Goal: Task Accomplishment & Management: Use online tool/utility

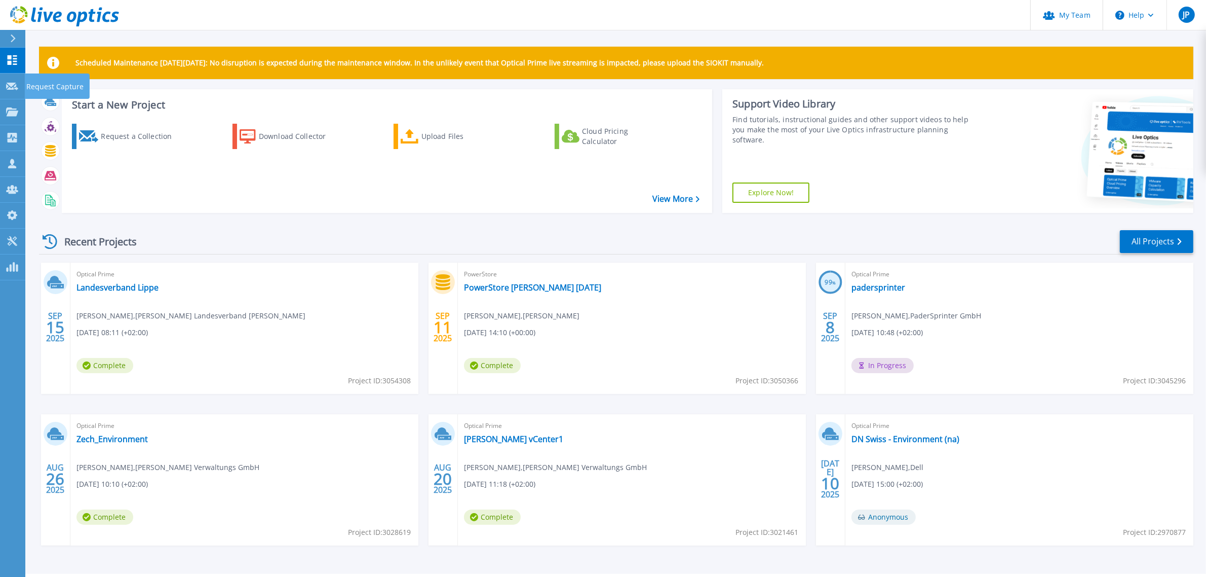
click at [11, 83] on icon at bounding box center [12, 87] width 12 height 8
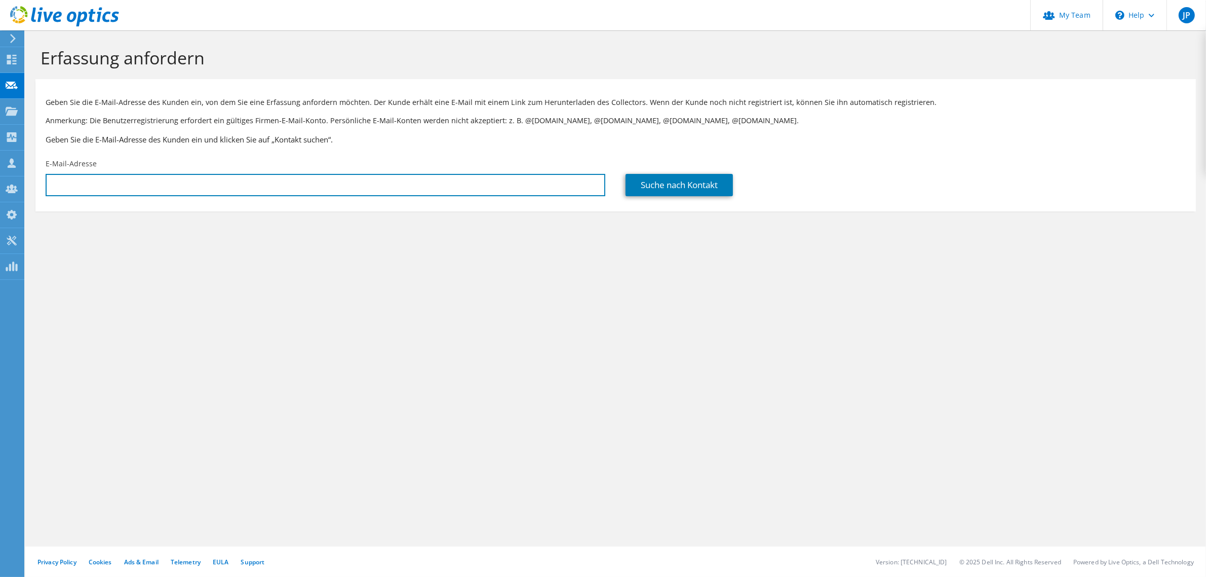
click at [207, 175] on input "text" at bounding box center [326, 185] width 560 height 22
paste input "[EMAIL_ADDRESS][DOMAIN_NAME]>"
type input "[EMAIL_ADDRESS][DOMAIN_NAME]"
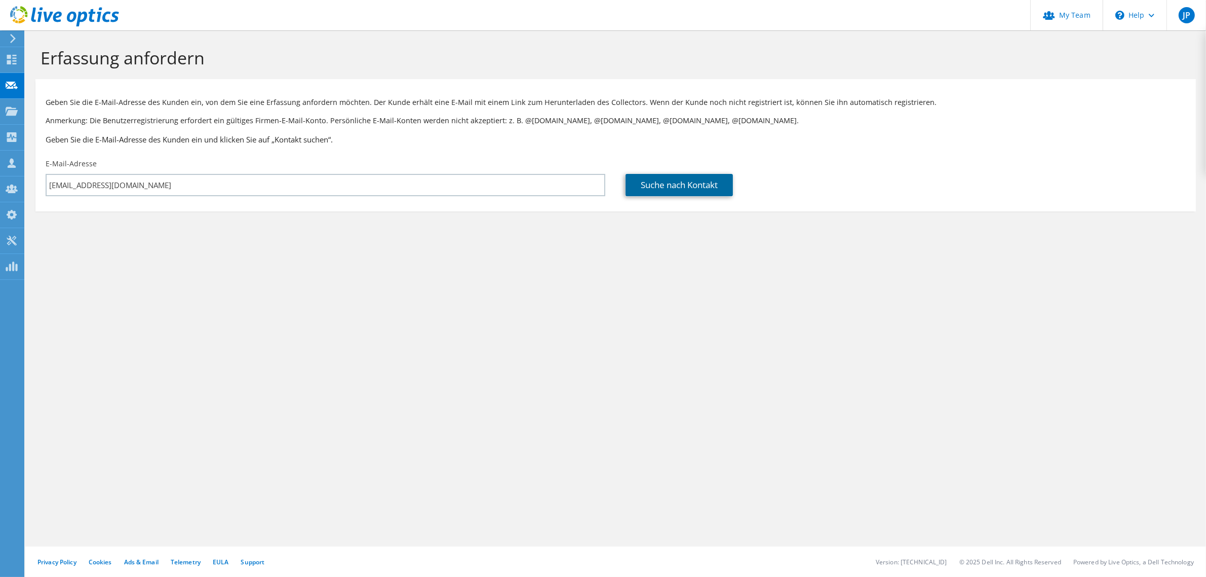
click at [664, 184] on link "Suche nach Kontakt" at bounding box center [679, 185] width 107 height 22
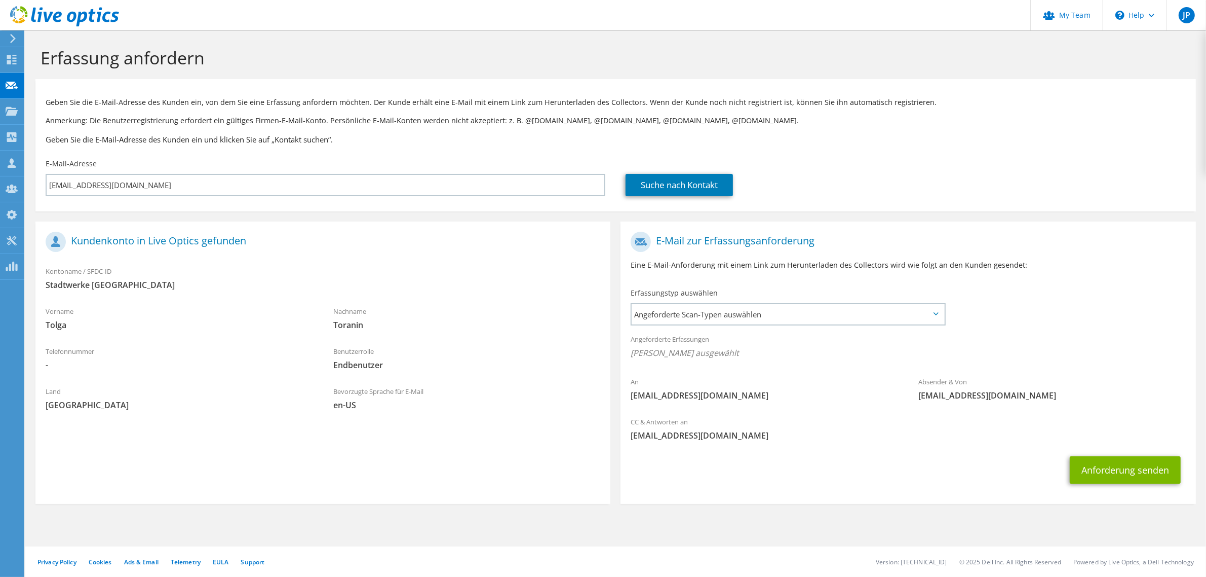
click at [701, 312] on span "Angeforderte Scan-Typen auswählen" at bounding box center [788, 314] width 312 height 20
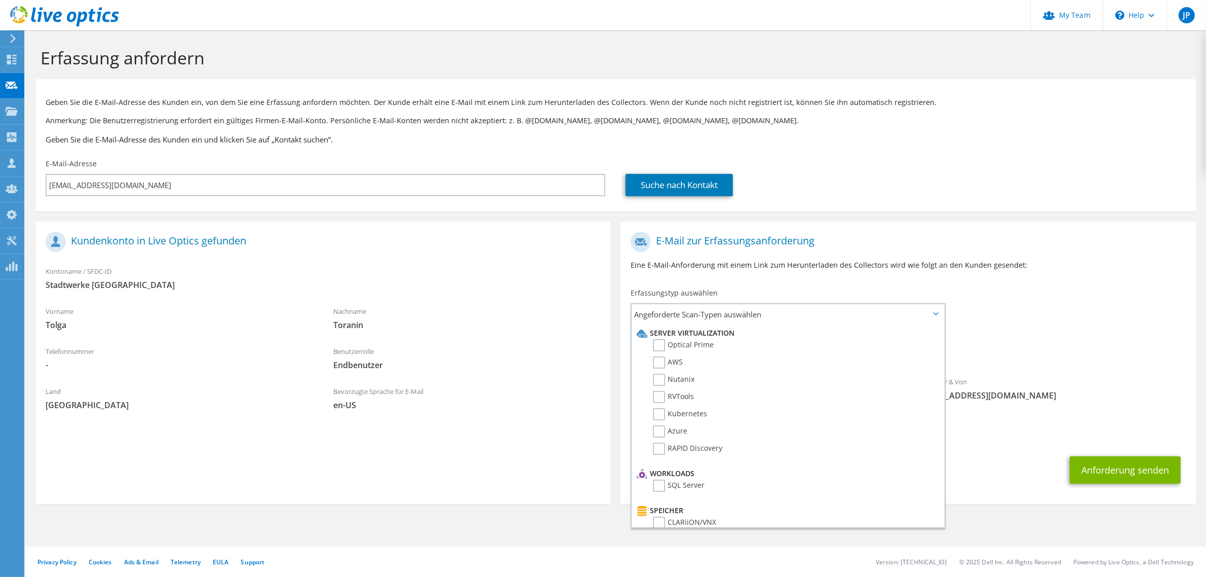
click at [700, 347] on label "Optical Prime" at bounding box center [683, 345] width 61 height 12
click at [0, 0] on input "Optical Prime" at bounding box center [0, 0] width 0 height 0
click at [950, 209] on section "Geben Sie die E-Mail-Adresse des Kunden ein, von dem Sie eine Erfassung anforde…" at bounding box center [615, 145] width 1161 height 132
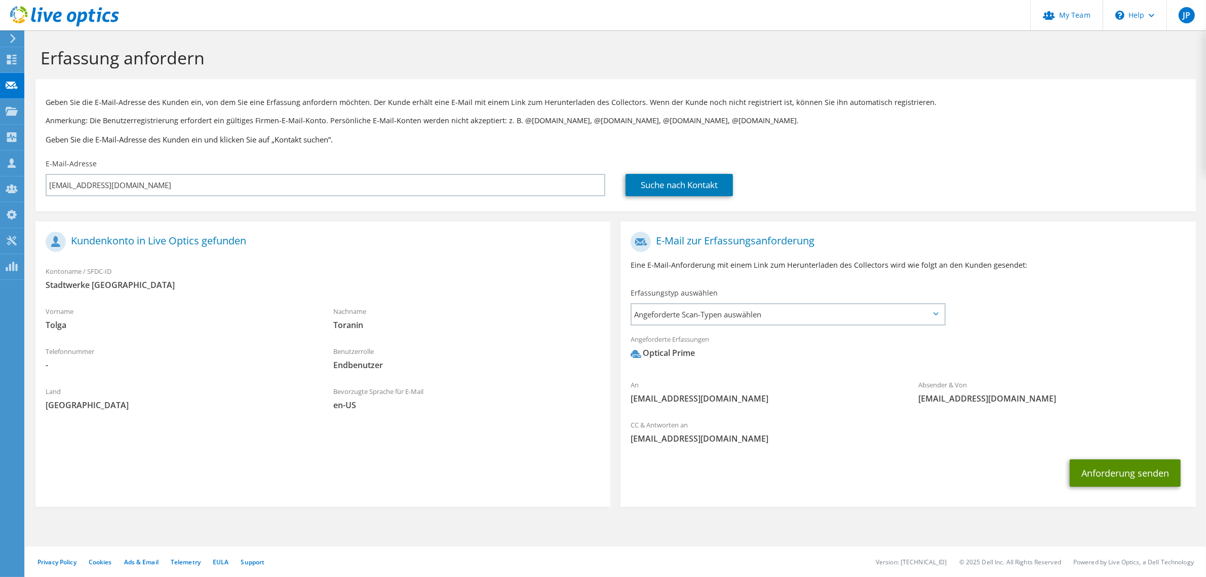
click at [1126, 479] on button "Anforderung senden" at bounding box center [1125, 472] width 111 height 27
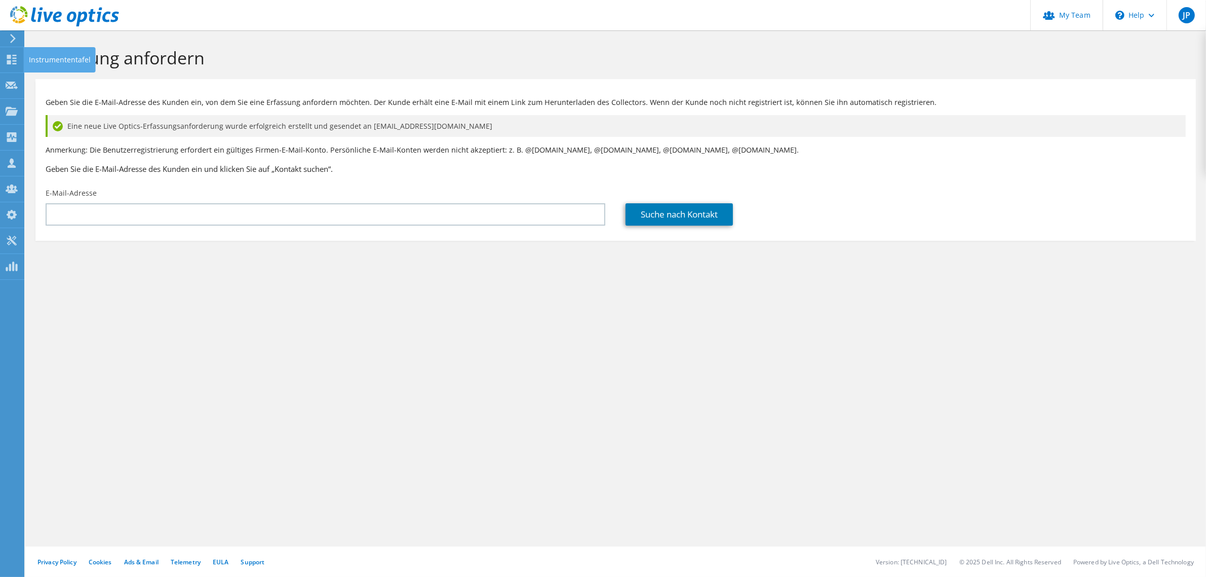
click at [13, 61] on icon at bounding box center [12, 60] width 12 height 10
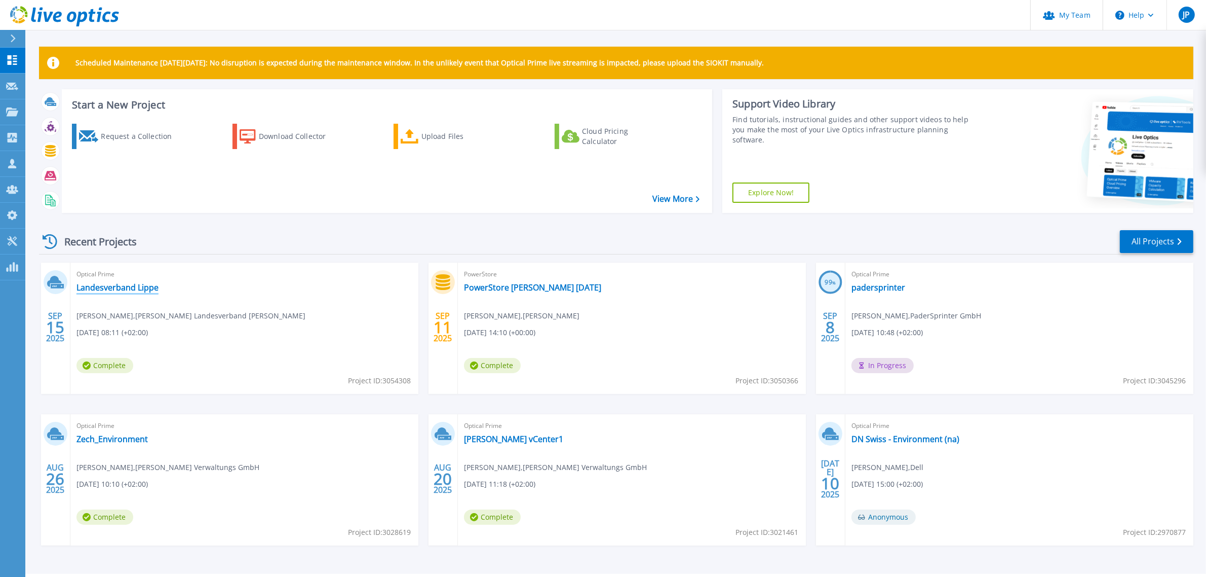
click at [138, 288] on link "Landesverband Lippe" at bounding box center [118, 287] width 82 height 10
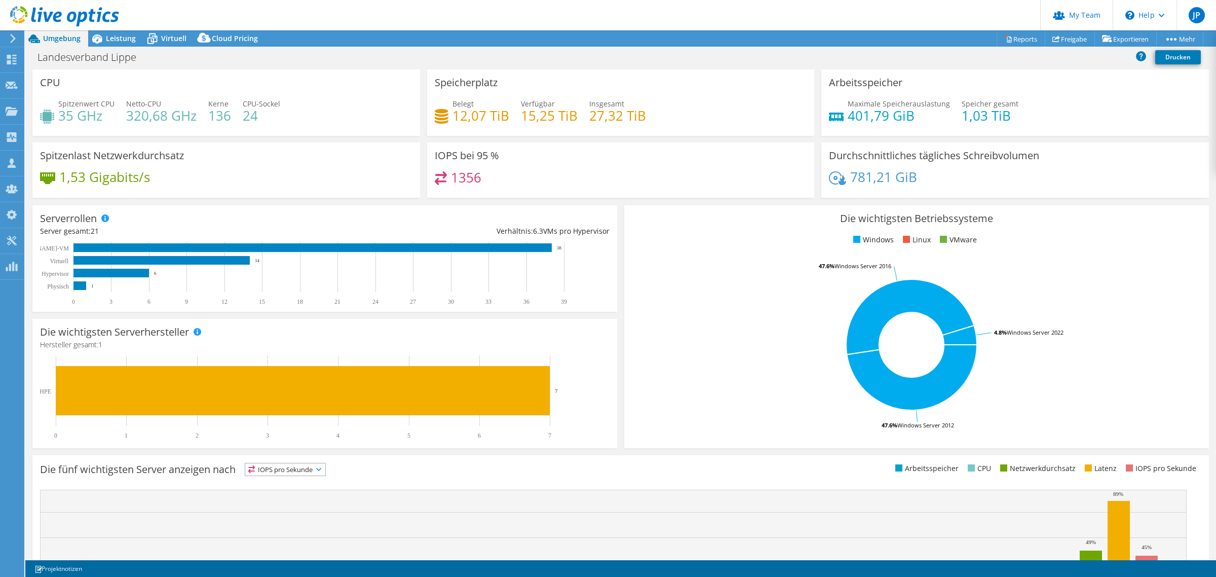
select select "USD"
click at [118, 40] on span "Leistung" at bounding box center [121, 38] width 30 height 10
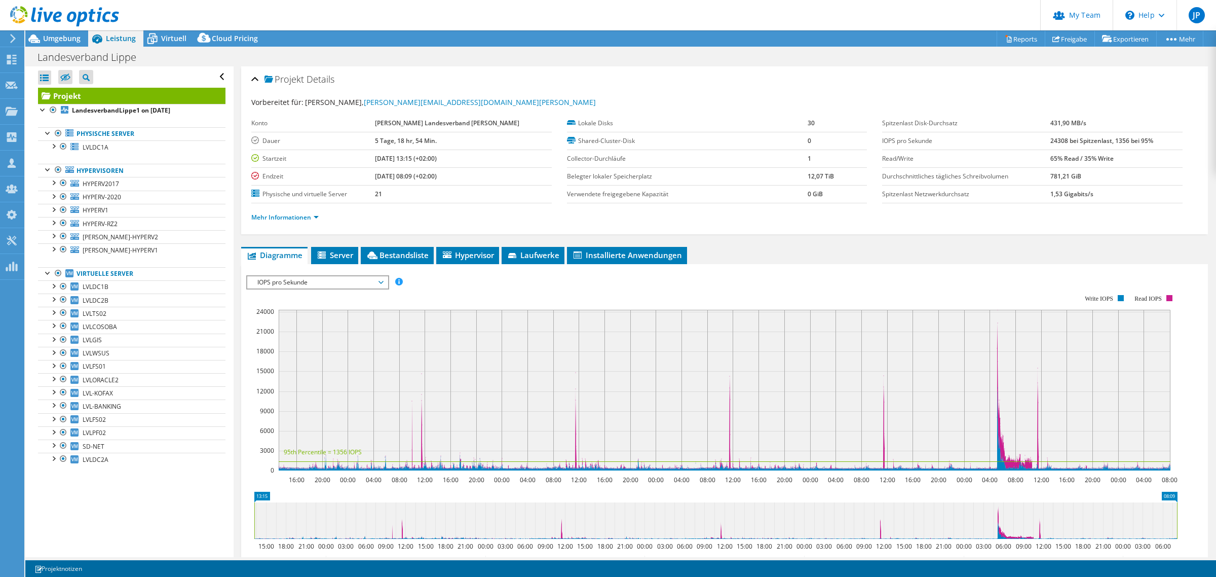
click at [151, 41] on icon at bounding box center [152, 39] width 18 height 18
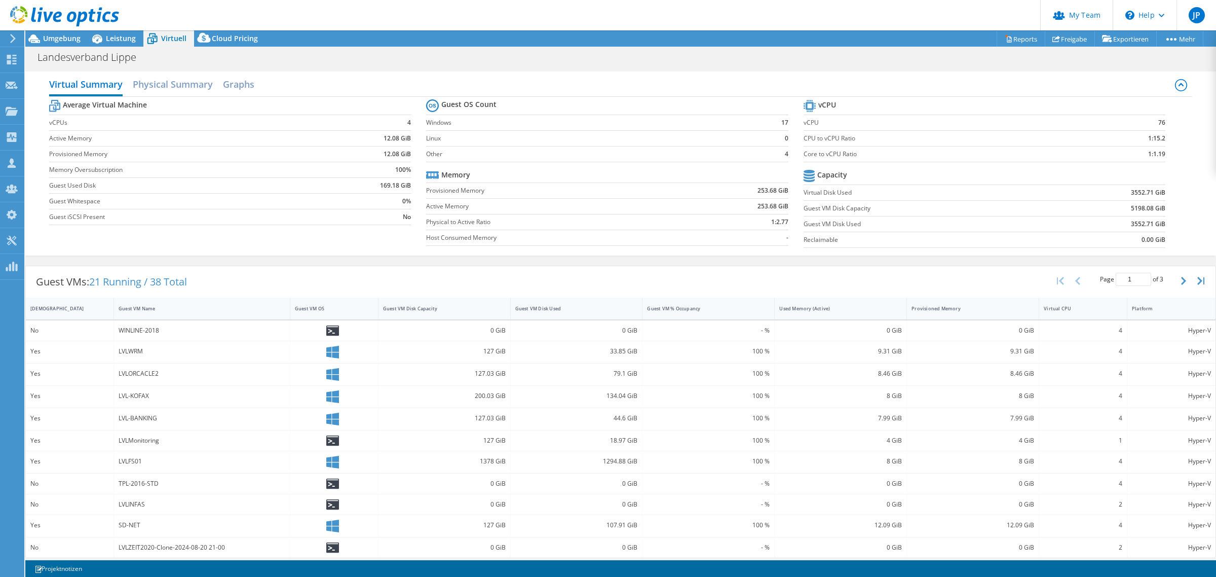
click at [111, 39] on span "Leistung" at bounding box center [121, 38] width 30 height 10
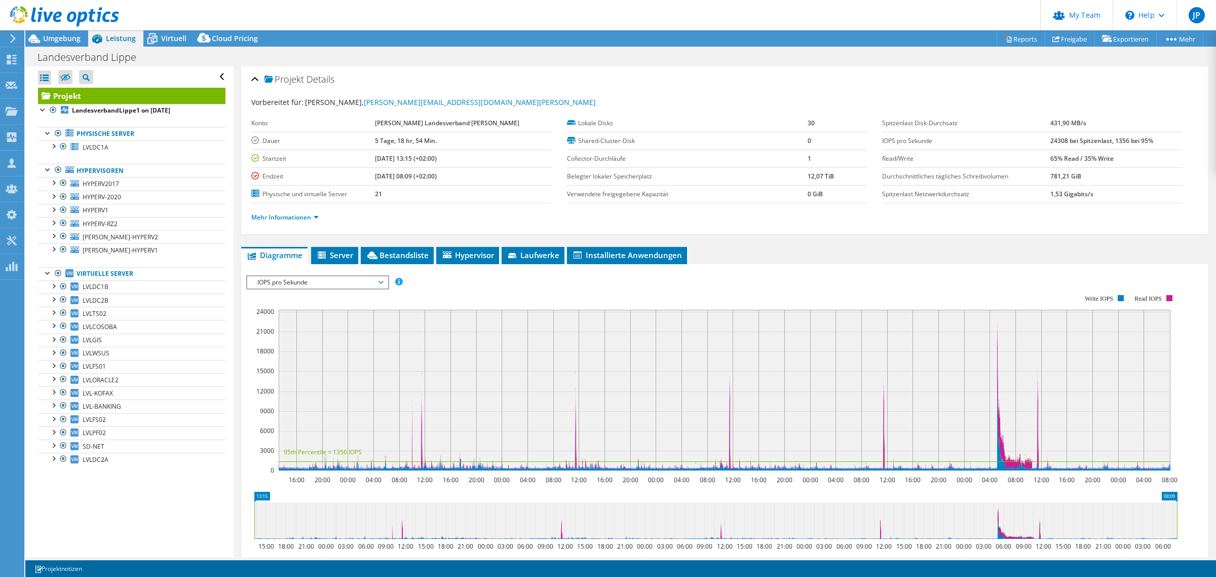
click at [165, 40] on span "Virtuell" at bounding box center [173, 38] width 25 height 10
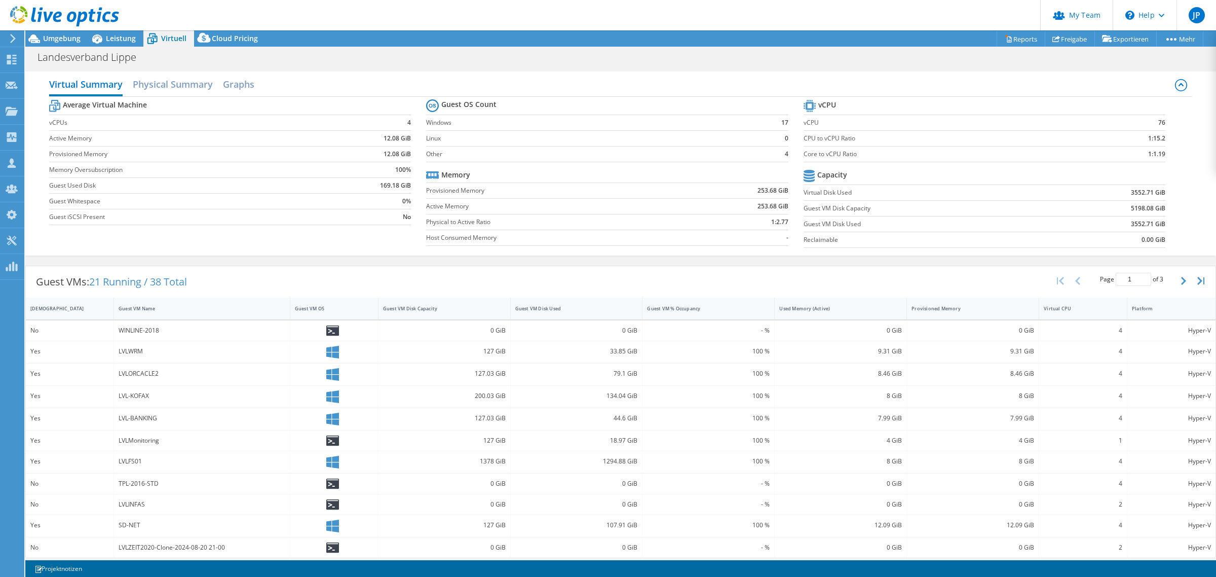
click at [118, 37] on span "Leistung" at bounding box center [121, 38] width 30 height 10
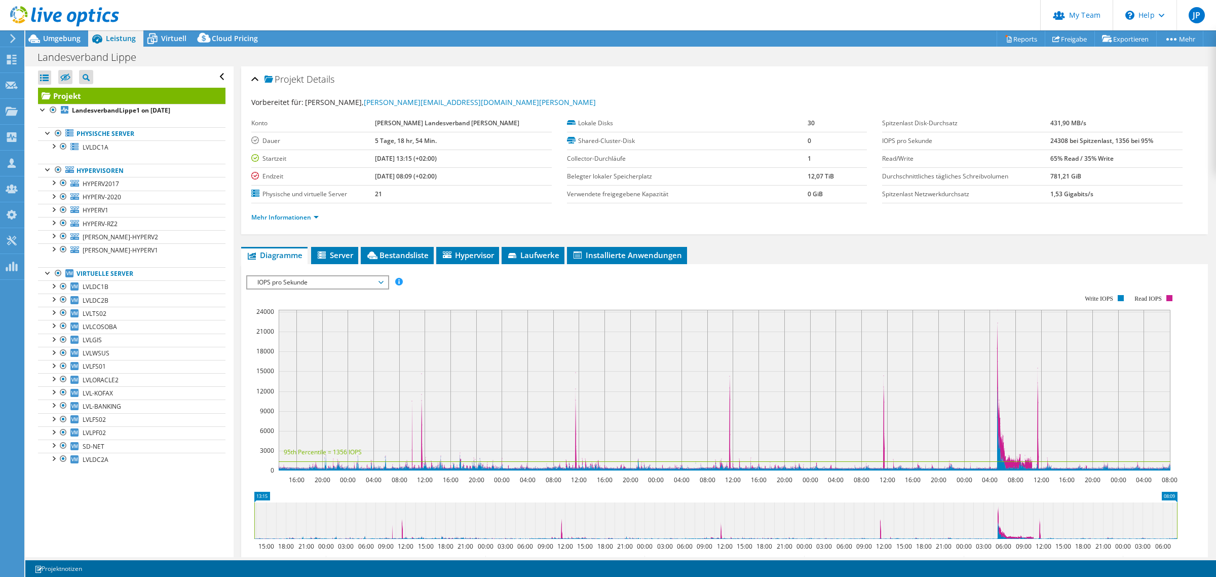
click at [54, 289] on div at bounding box center [53, 285] width 10 height 10
click at [123, 289] on link "LVLDC1B" at bounding box center [131, 286] width 187 height 13
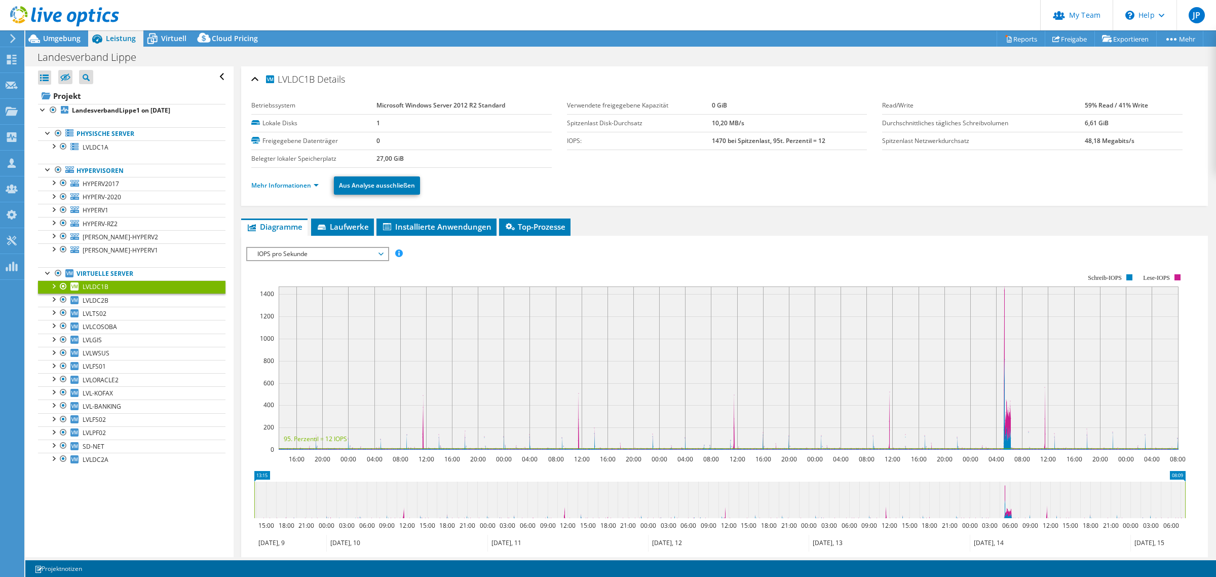
click at [53, 182] on div at bounding box center [53, 182] width 10 height 10
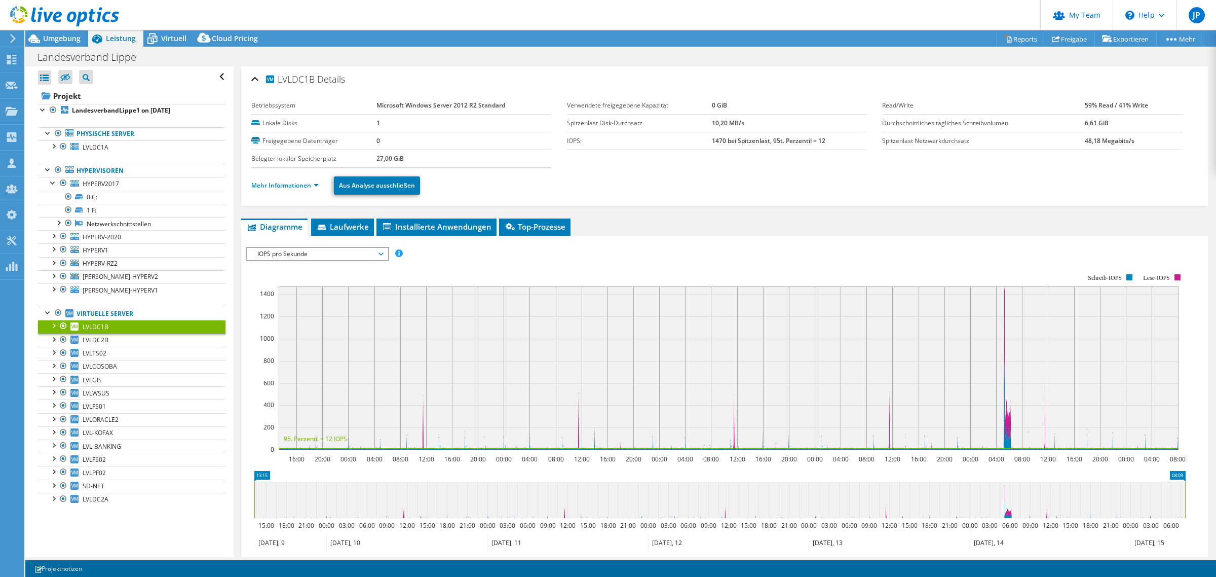
click at [53, 182] on div at bounding box center [53, 182] width 10 height 10
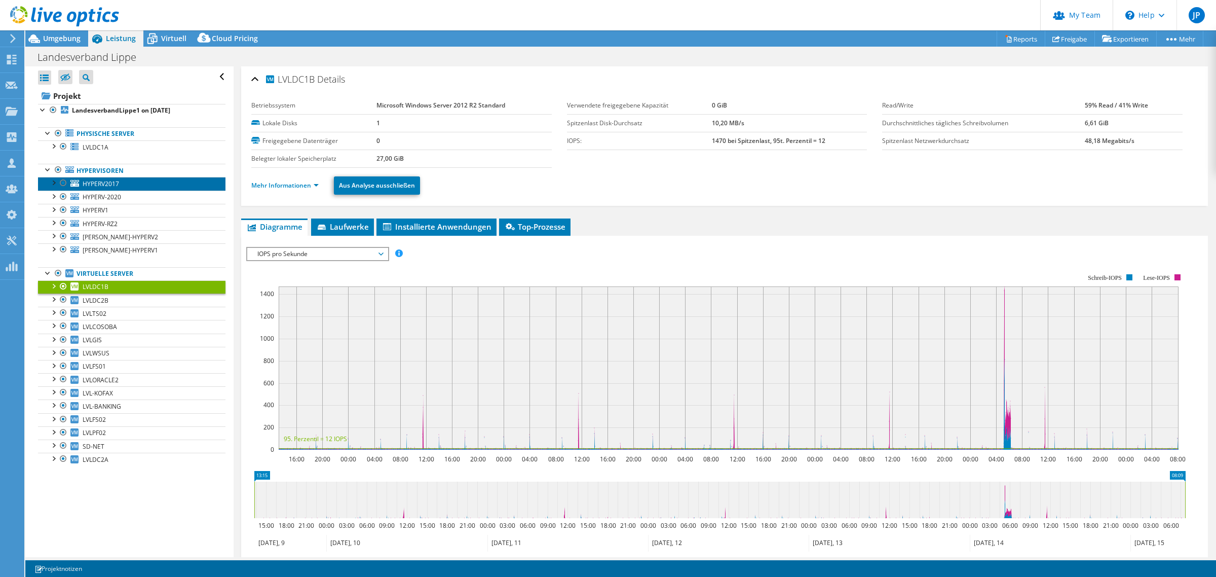
click at [133, 185] on link "HYPERV2017" at bounding box center [131, 183] width 187 height 13
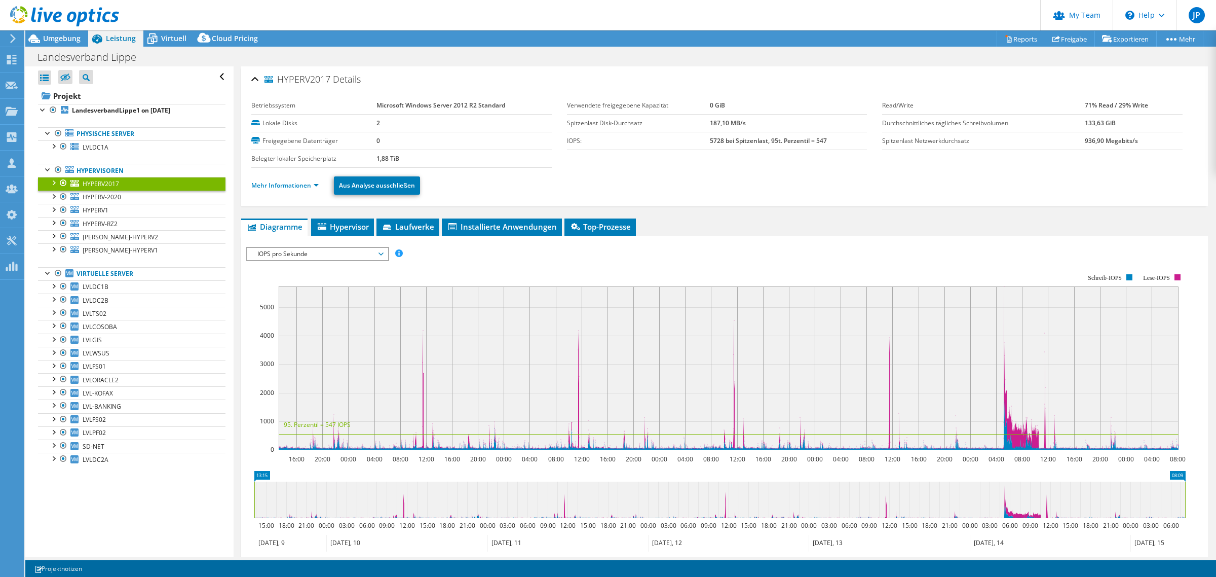
click at [289, 178] on ul "Mehr Informationen Aus Analyse ausschließen" at bounding box center [724, 184] width 946 height 21
click at [290, 186] on link "Mehr Informationen" at bounding box center [284, 185] width 67 height 9
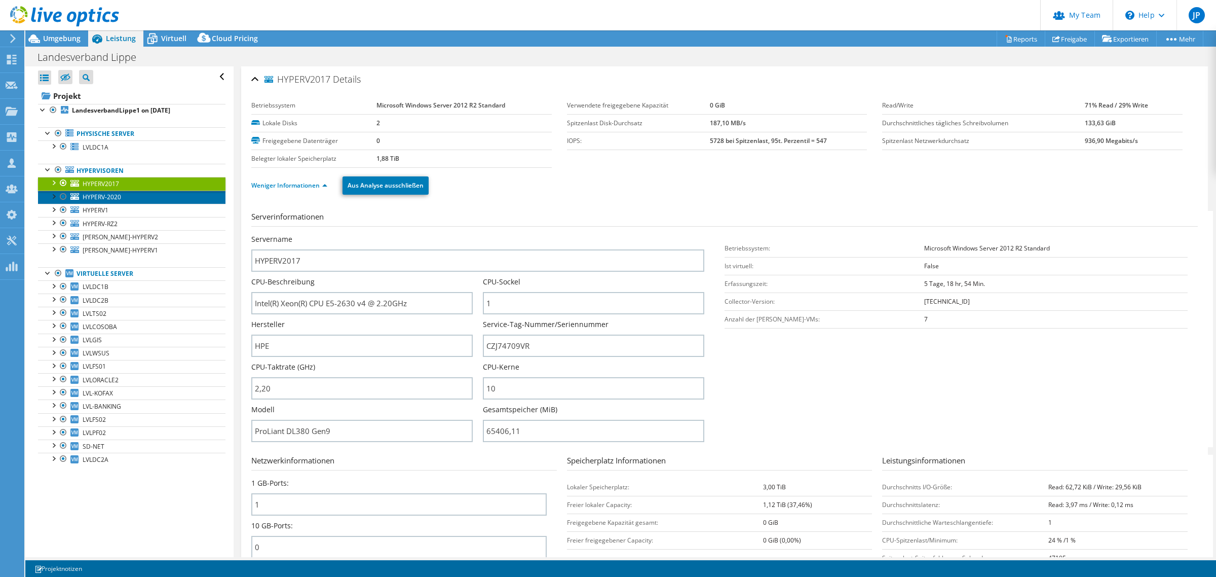
click at [132, 198] on link "HYPERV-2020" at bounding box center [131, 197] width 187 height 13
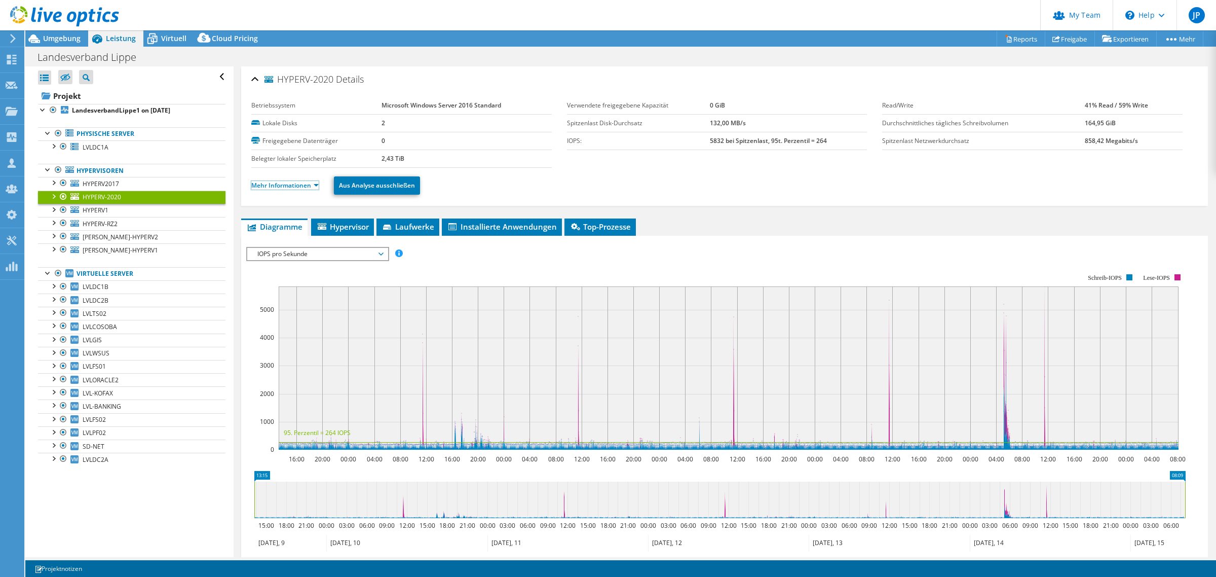
click at [287, 184] on link "Mehr Informationen" at bounding box center [284, 185] width 67 height 9
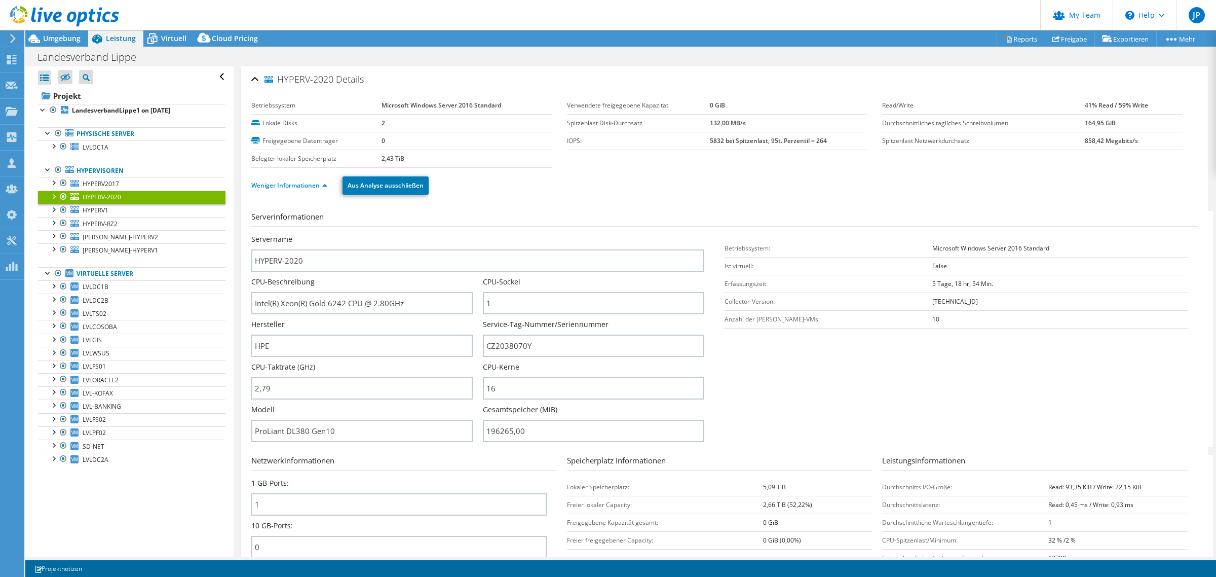
click at [175, 34] on span "Virtuell" at bounding box center [173, 38] width 25 height 10
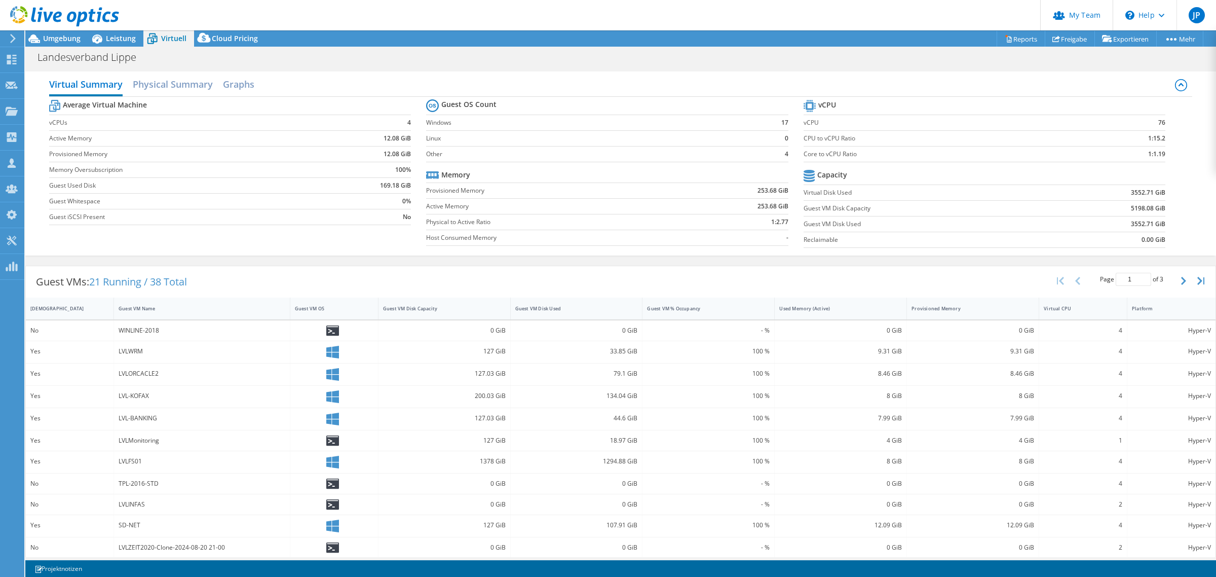
scroll to position [94, 0]
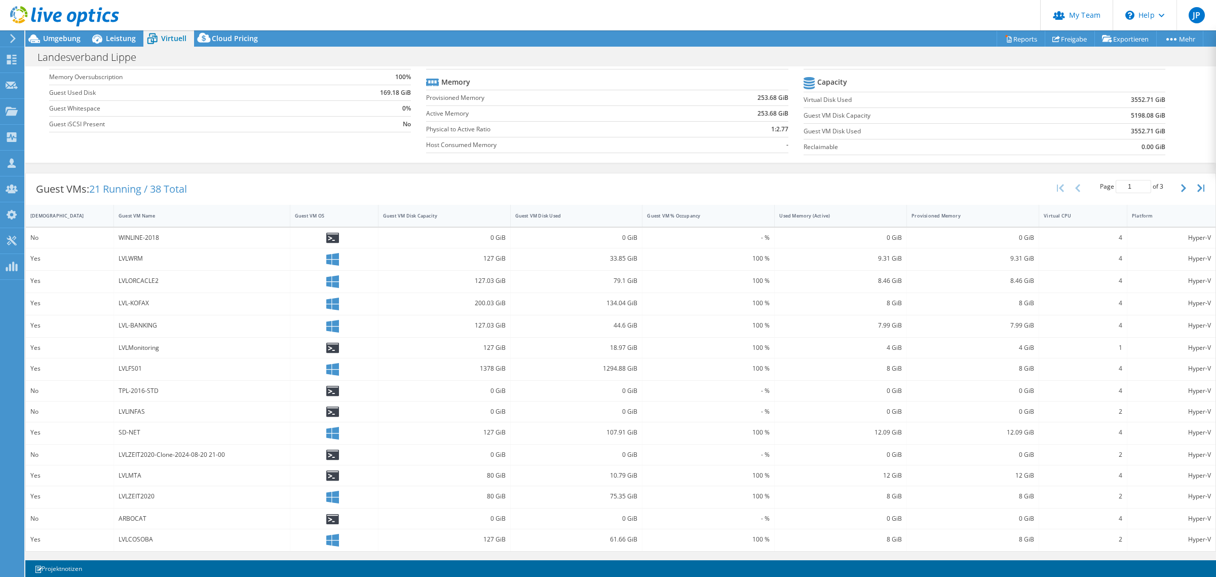
click at [175, 187] on span "21 Running / 38 Total" at bounding box center [138, 189] width 98 height 14
click at [1181, 188] on icon "button" at bounding box center [1183, 188] width 5 height 8
type input "2"
click at [127, 36] on span "Leistung" at bounding box center [121, 38] width 30 height 10
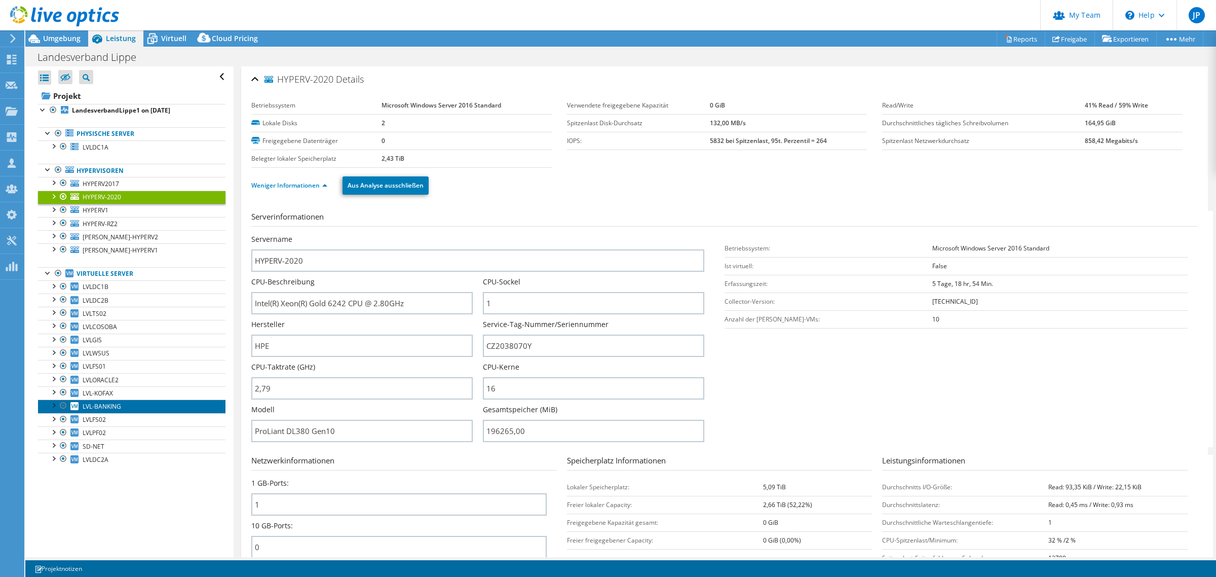
click at [130, 411] on link "LVL-BANKING" at bounding box center [131, 405] width 187 height 13
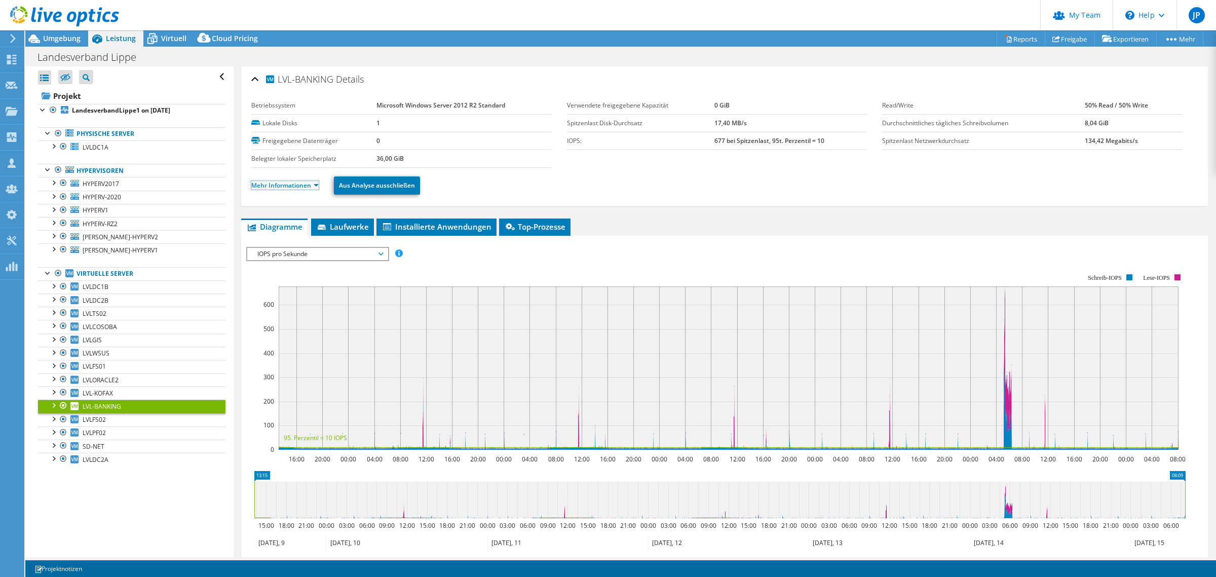
click at [279, 183] on link "Mehr Informationen" at bounding box center [284, 185] width 67 height 9
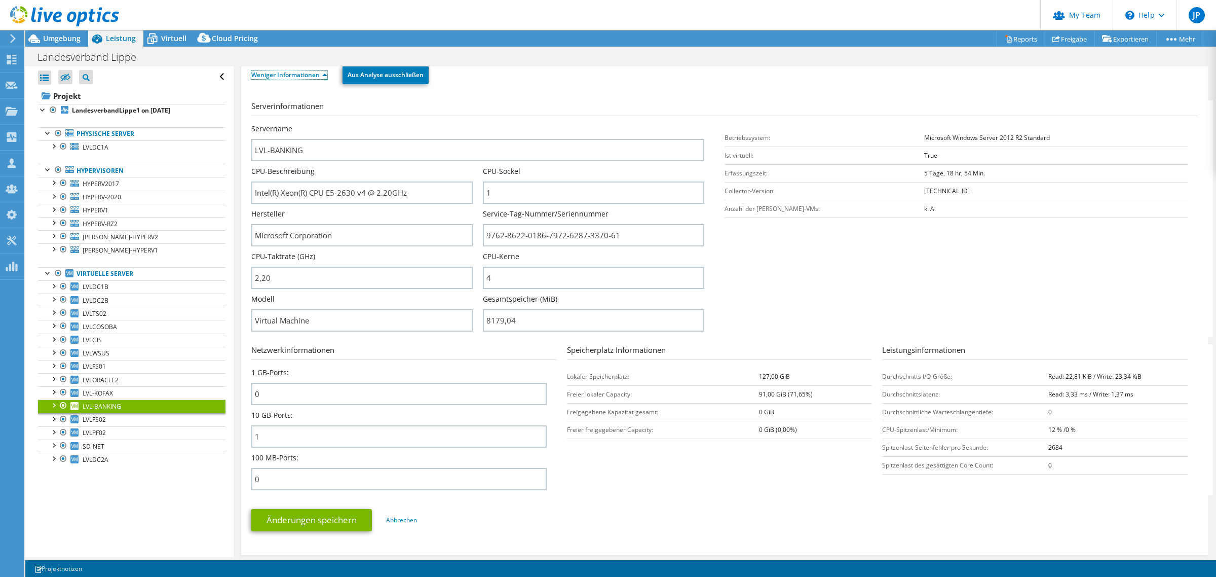
scroll to position [253, 0]
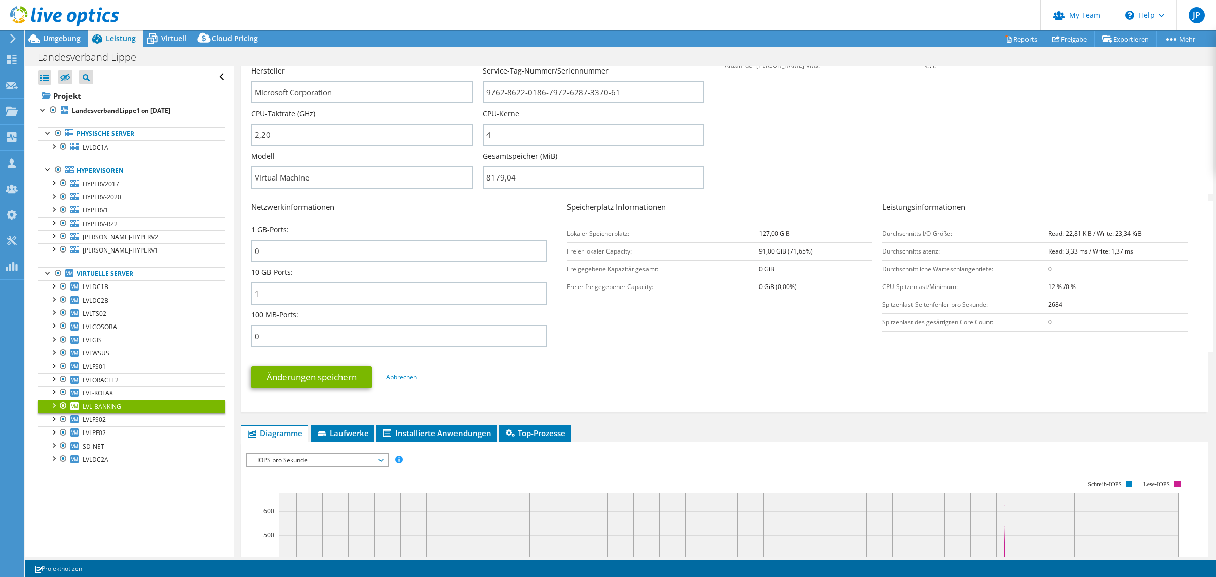
click at [166, 37] on span "Virtuell" at bounding box center [173, 38] width 25 height 10
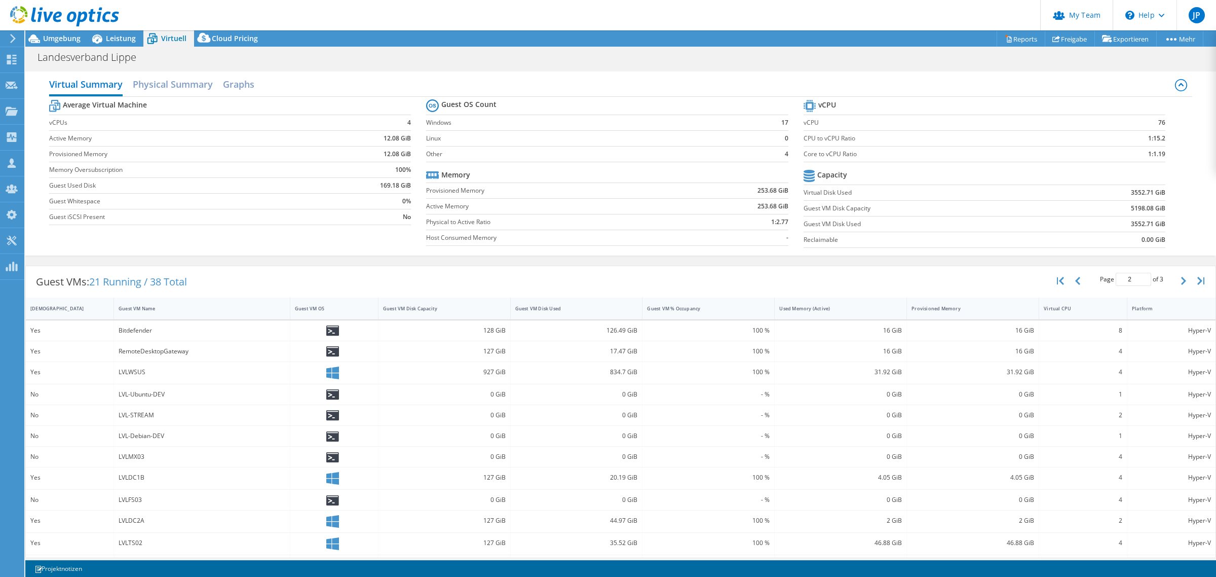
click at [240, 82] on h2 "Graphs" at bounding box center [238, 84] width 31 height 20
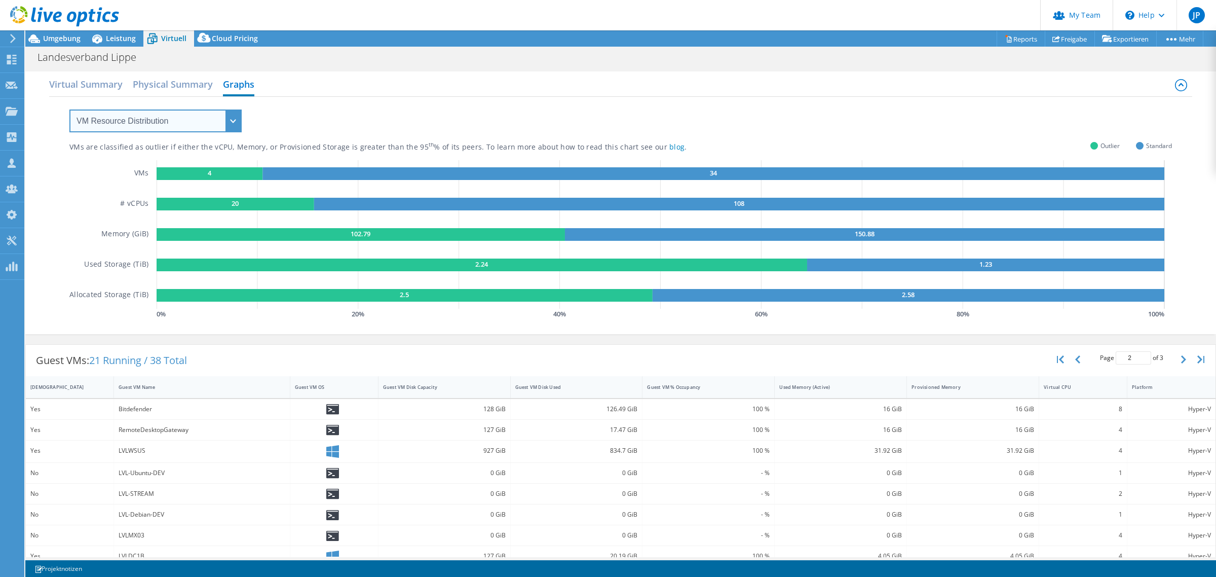
click at [215, 117] on select "VM Resource Distribution Provisioning Contrast Over Provisioning" at bounding box center [155, 120] width 172 height 23
select select "Over Provisioning"
click at [69, 109] on select "VM Resource Distribution Provisioning Contrast Over Provisioning" at bounding box center [155, 120] width 172 height 23
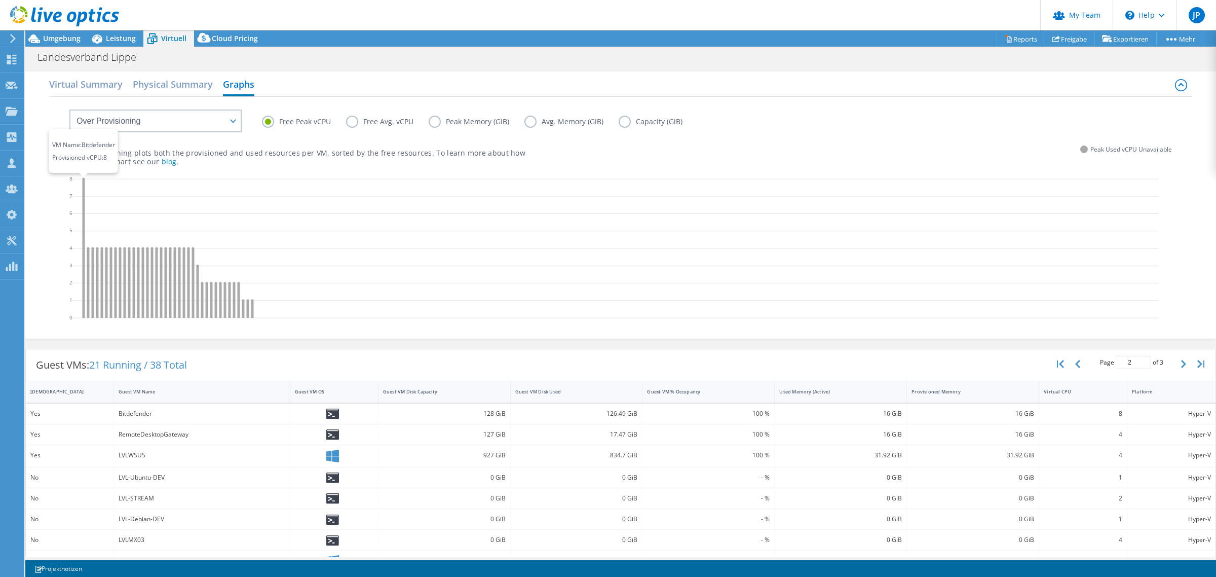
click at [83, 270] on icon at bounding box center [84, 247] width 3 height 140
click at [66, 40] on span "Umgebung" at bounding box center [61, 38] width 37 height 10
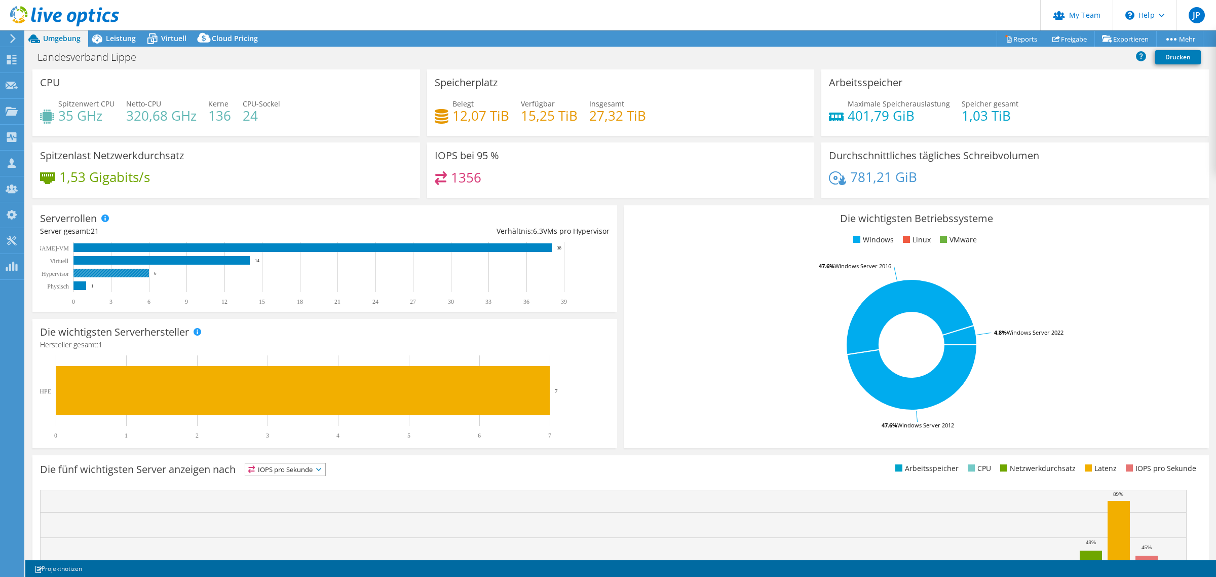
click at [133, 272] on rect at bounding box center [110, 273] width 75 height 9
click at [125, 32] on div "Leistung" at bounding box center [115, 38] width 55 height 16
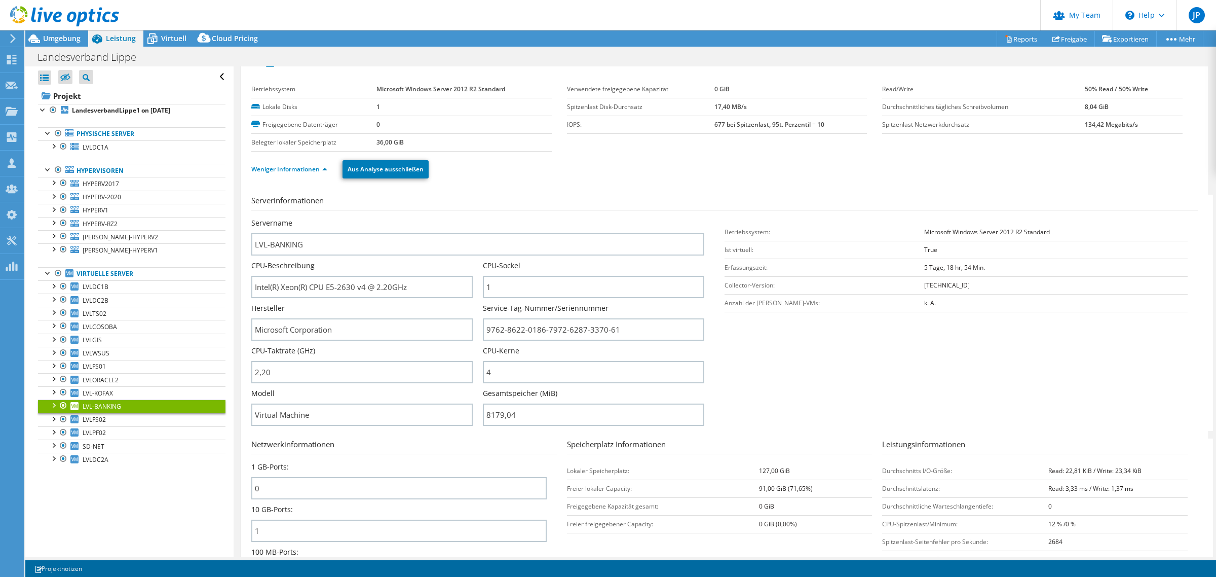
scroll to position [0, 0]
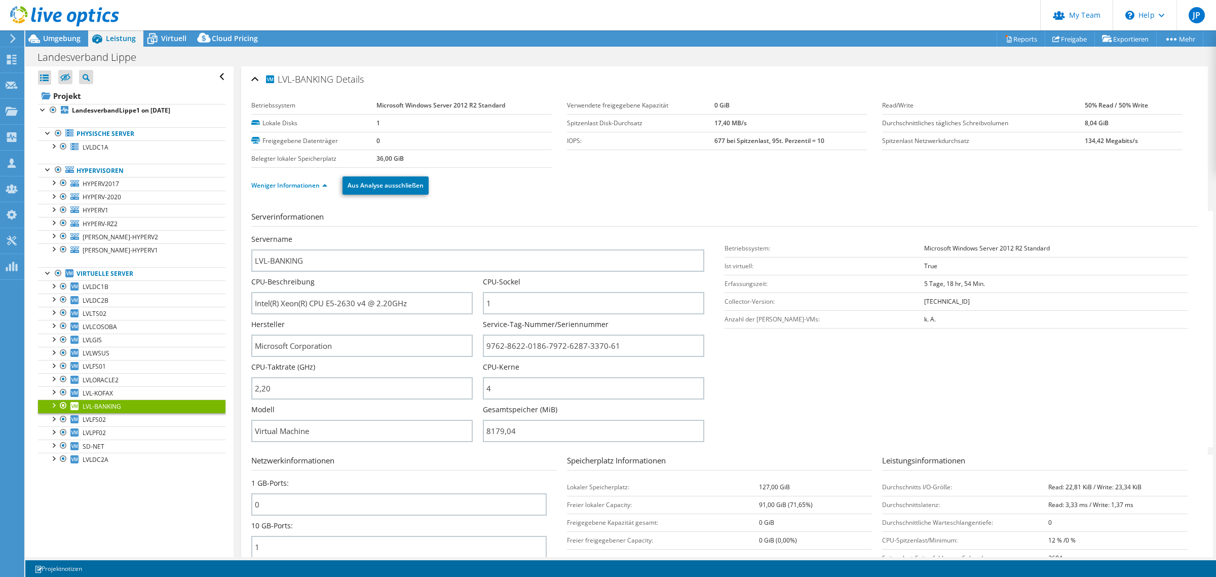
click at [1160, 17] on div "\n Help" at bounding box center [1145, 15] width 64 height 30
click at [1173, 49] on link "Explore Helpful Articles" at bounding box center [1169, 43] width 113 height 25
